Goal: Check status: Check status

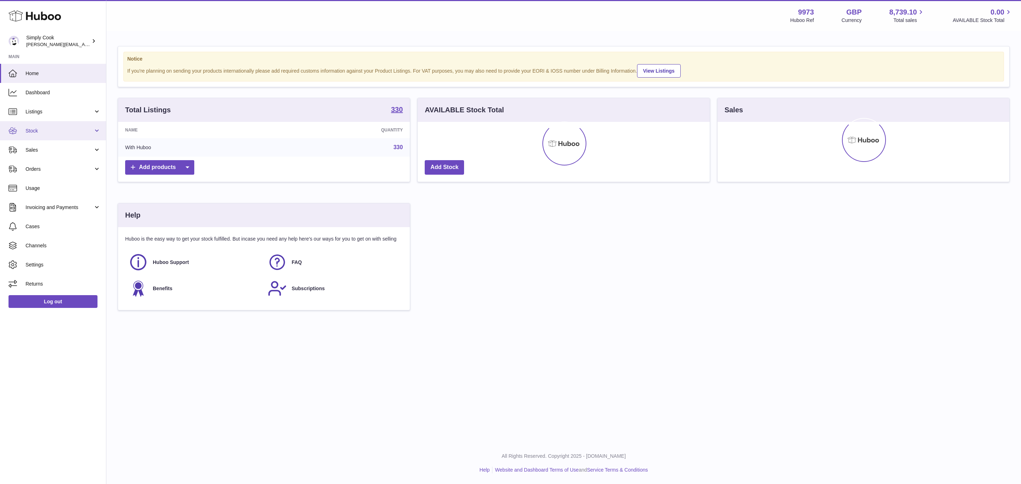
click at [37, 136] on link "Stock" at bounding box center [53, 130] width 106 height 19
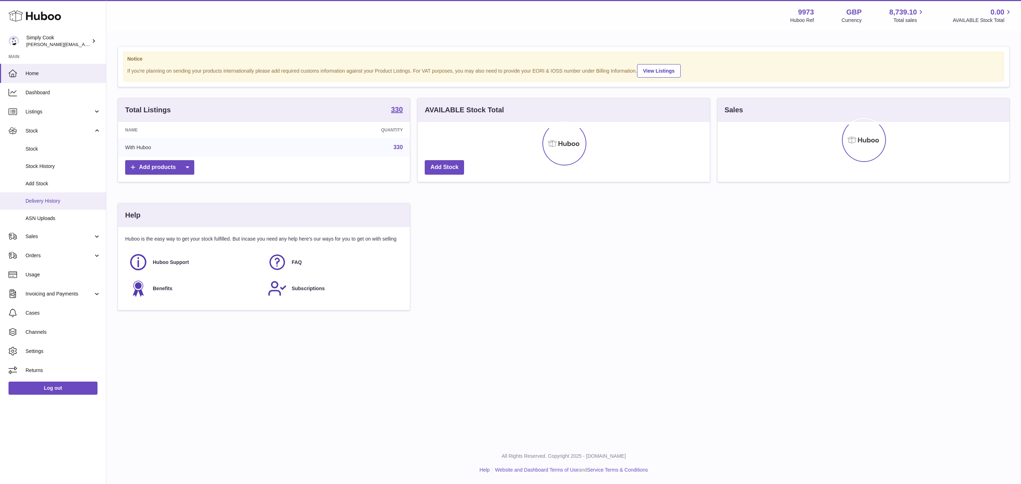
click at [50, 199] on span "Delivery History" at bounding box center [63, 201] width 75 height 7
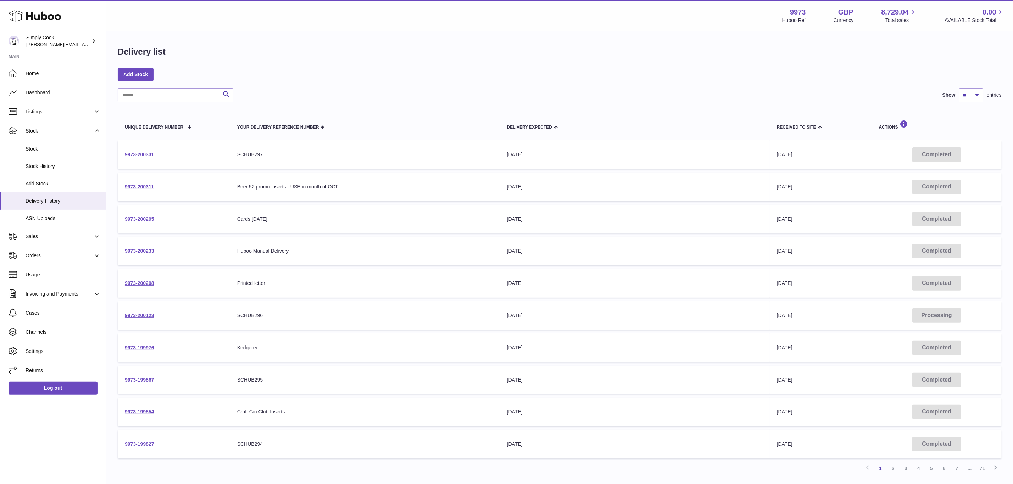
click at [153, 156] on link "9973-200331" at bounding box center [139, 155] width 29 height 6
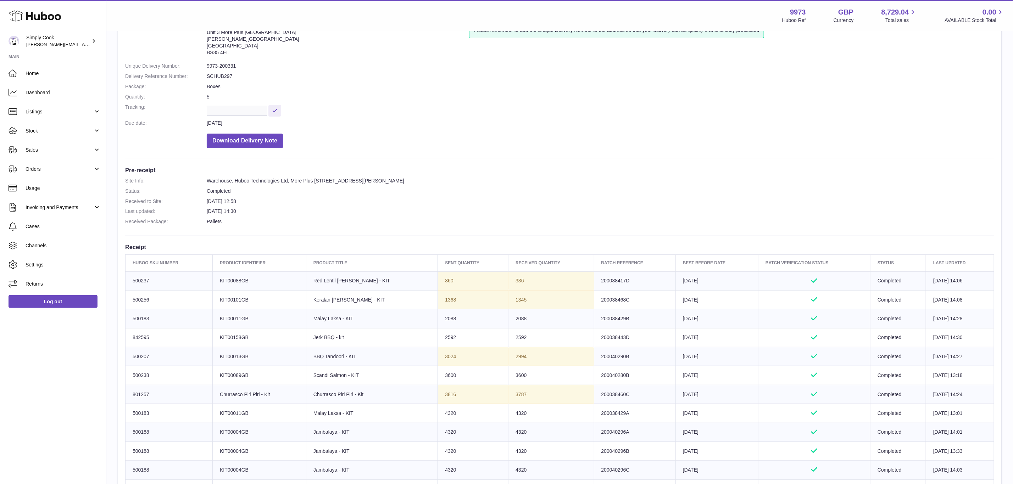
scroll to position [44, 0]
